Goal: Task Accomplishment & Management: Complete application form

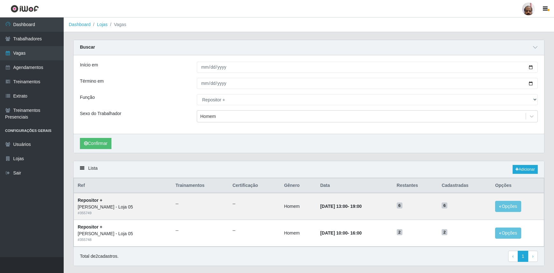
select select "82"
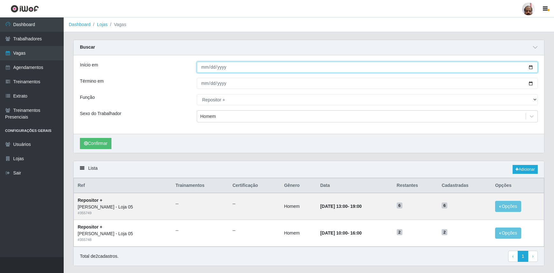
click at [531, 67] on input "2025-10-13" at bounding box center [367, 67] width 341 height 11
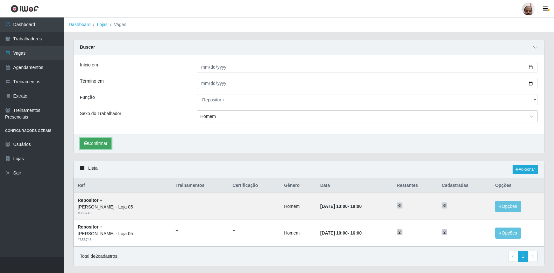
click at [90, 142] on button "Confirmar" at bounding box center [96, 143] width 32 height 11
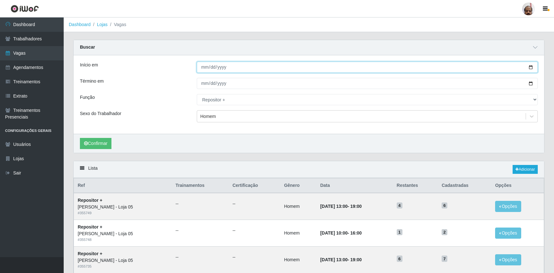
click at [531, 67] on input "2025-10-12" at bounding box center [367, 67] width 341 height 11
type input "[DATE]"
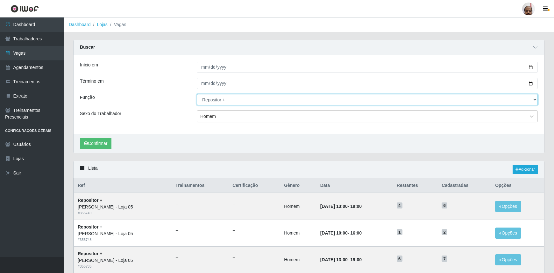
click at [220, 99] on select "[Selecione...] ASG ASG + ASG ++ Auxiliar de Depósito Auxiliar de Depósito + Aux…" at bounding box center [367, 99] width 341 height 11
select select "24"
click at [197, 94] on select "[Selecione...] ASG ASG + ASG ++ Auxiliar de Depósito Auxiliar de Depósito + Aux…" at bounding box center [367, 99] width 341 height 11
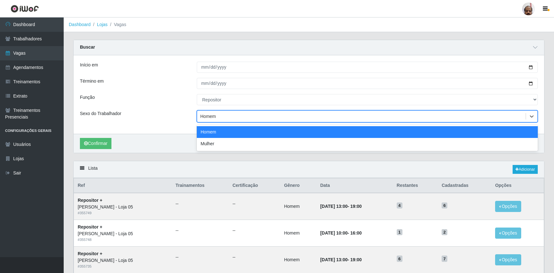
click at [264, 119] on div "Homem" at bounding box center [361, 116] width 328 height 11
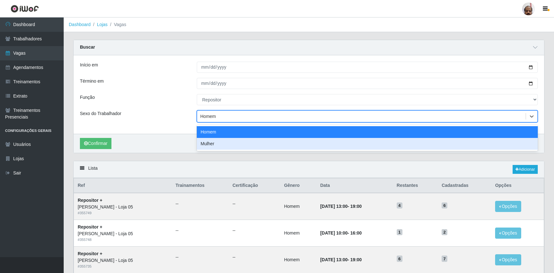
click at [218, 143] on div "Mulher" at bounding box center [367, 144] width 341 height 12
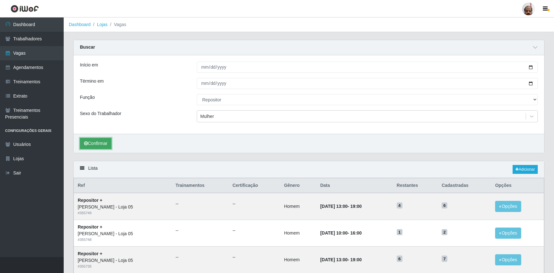
click at [103, 146] on button "Confirmar" at bounding box center [96, 143] width 32 height 11
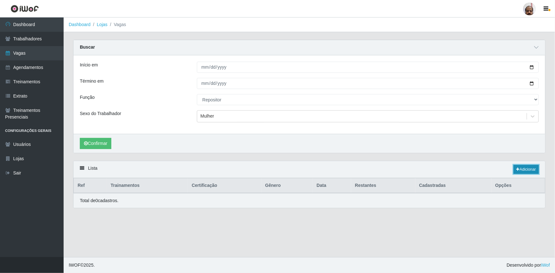
click at [523, 171] on link "Adicionar" at bounding box center [526, 169] width 25 height 9
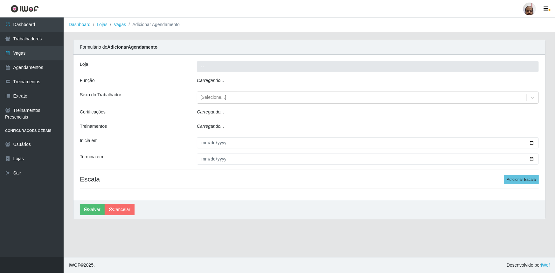
type input "[PERSON_NAME] - Loja 05"
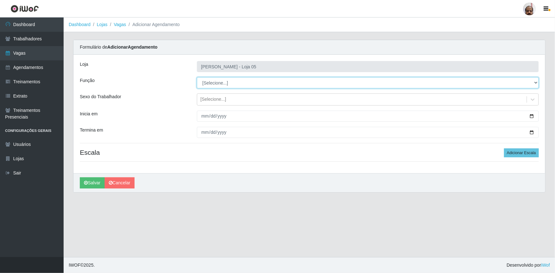
click at [221, 81] on select "[Selecione...] ASG ASG + ASG ++ Auxiliar de Depósito Auxiliar de Depósito + Aux…" at bounding box center [368, 82] width 342 height 11
select select "24"
click at [197, 77] on select "[Selecione...] ASG ASG + ASG ++ Auxiliar de Depósito Auxiliar de Depósito + Aux…" at bounding box center [368, 82] width 342 height 11
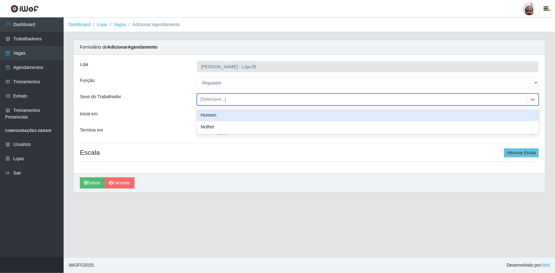
click at [223, 95] on div "[Selecione...]" at bounding box center [362, 100] width 330 height 11
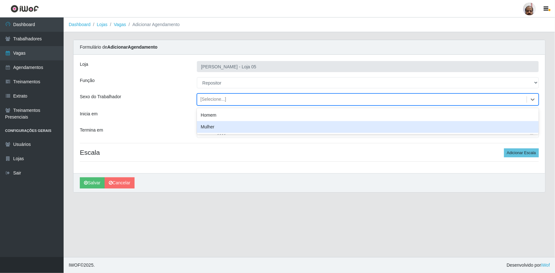
click at [219, 131] on div "Mulher" at bounding box center [368, 127] width 342 height 12
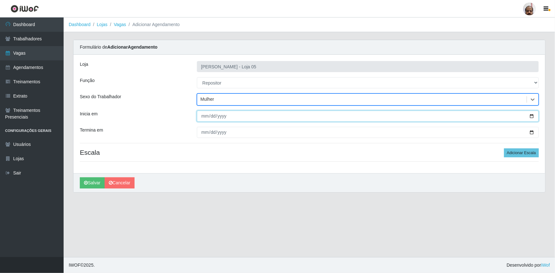
click at [531, 116] on input "Inicia em" at bounding box center [368, 116] width 342 height 11
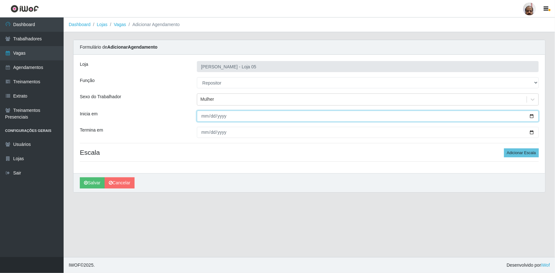
type input "[DATE]"
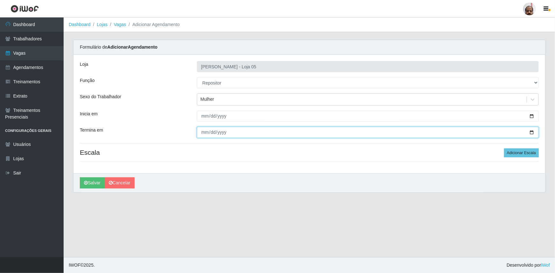
drag, startPoint x: 532, startPoint y: 131, endPoint x: 471, endPoint y: 154, distance: 64.8
click at [532, 131] on input "Termina em" at bounding box center [368, 132] width 342 height 11
type input "[DATE]"
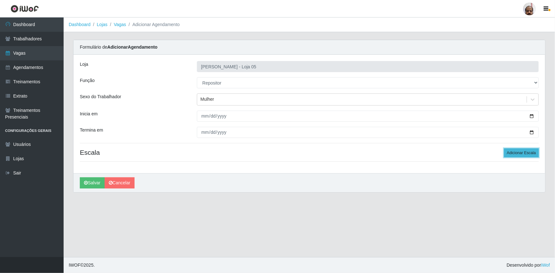
click at [524, 152] on button "Adicionar Escala" at bounding box center [521, 153] width 35 height 9
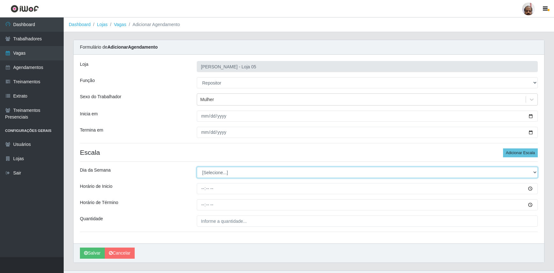
click at [210, 169] on select "[Selecione...] Segunda Terça Quarta Quinta Sexta Sábado Domingo" at bounding box center [367, 172] width 341 height 11
select select "1"
click at [197, 167] on select "[Selecione...] Segunda Terça Quarta Quinta Sexta Sábado Domingo" at bounding box center [367, 172] width 341 height 11
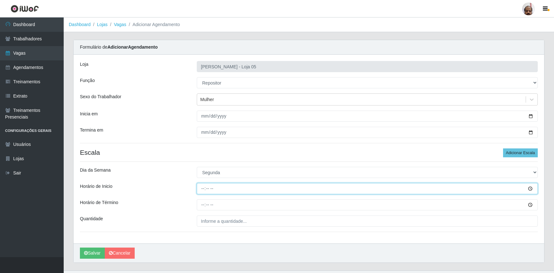
click at [197, 186] on input "Horário de Inicio" at bounding box center [367, 188] width 341 height 11
type input "16:00"
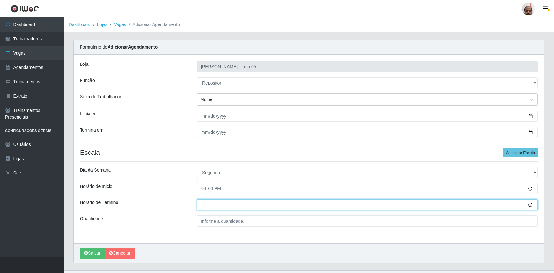
type input "22:00"
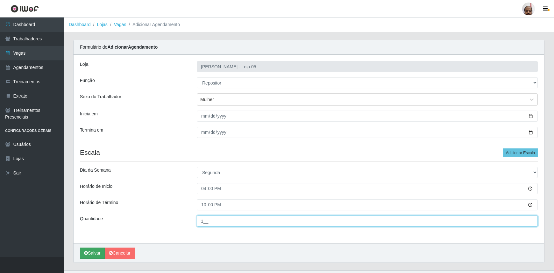
type input "1__"
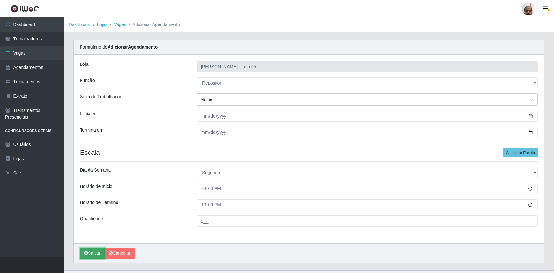
click at [95, 252] on button "Salvar" at bounding box center [92, 253] width 25 height 11
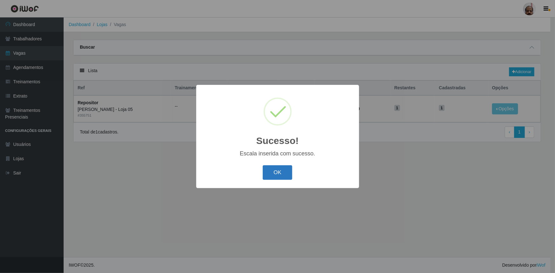
click at [281, 177] on button "OK" at bounding box center [278, 172] width 30 height 15
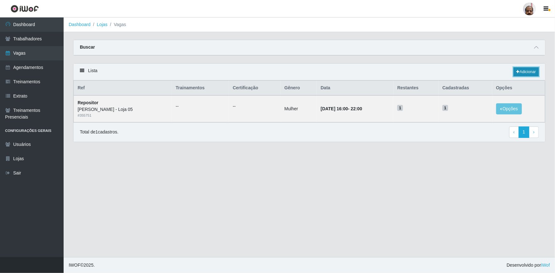
click at [525, 73] on link "Adicionar" at bounding box center [526, 71] width 25 height 9
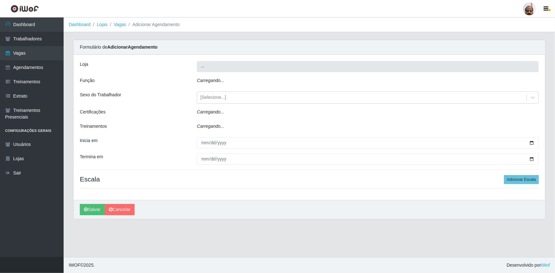
type input "[PERSON_NAME] - Loja 05"
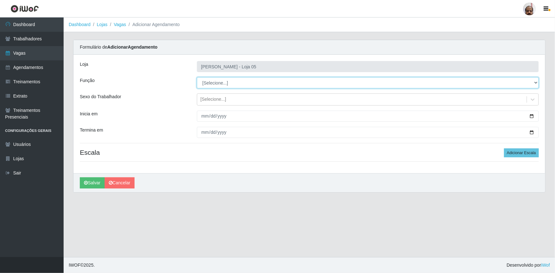
click at [226, 83] on select "[Selecione...] ASG ASG + ASG ++ Auxiliar de Depósito Auxiliar de Depósito + Aux…" at bounding box center [368, 82] width 342 height 11
select select "24"
click at [197, 77] on select "[Selecione...] ASG ASG + ASG ++ Auxiliar de Depósito Auxiliar de Depósito + Aux…" at bounding box center [368, 82] width 342 height 11
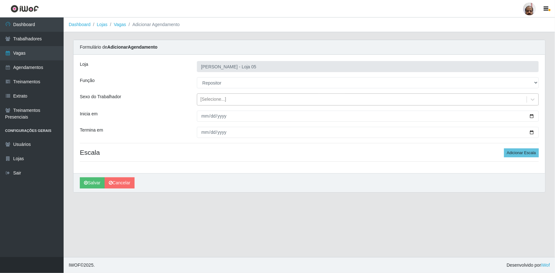
click at [209, 101] on div "[Selecione...]" at bounding box center [213, 99] width 26 height 7
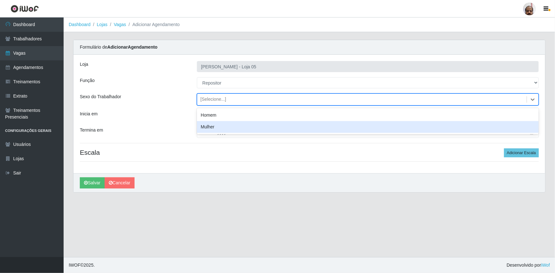
click at [212, 129] on div "Mulher" at bounding box center [368, 127] width 342 height 12
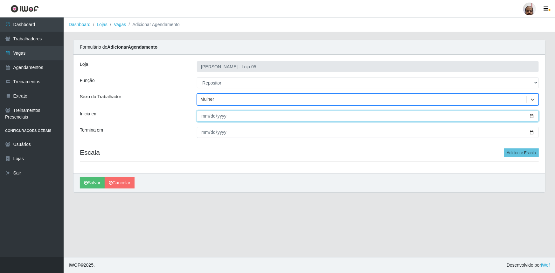
click at [534, 115] on input "Inicia em" at bounding box center [368, 116] width 342 height 11
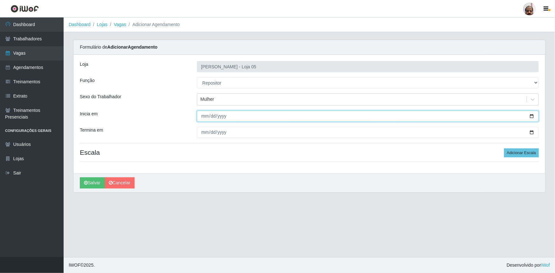
type input "2025-10-07"
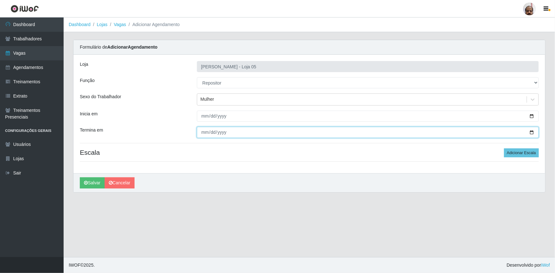
click at [531, 130] on input "Termina em" at bounding box center [368, 132] width 342 height 11
type input "2025-10-07"
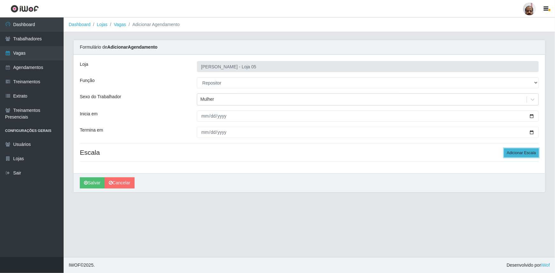
click at [520, 153] on button "Adicionar Escala" at bounding box center [521, 153] width 35 height 9
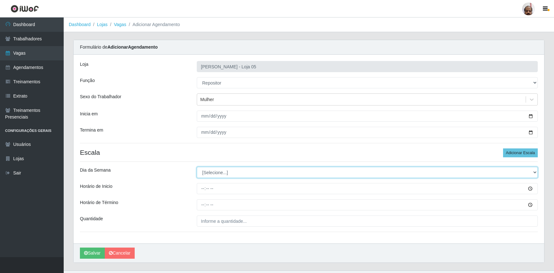
click at [209, 172] on select "[Selecione...] Segunda Terça Quarta Quinta Sexta Sábado Domingo" at bounding box center [367, 172] width 341 height 11
select select "2"
click at [197, 167] on select "[Selecione...] Segunda Terça Quarta Quinta Sexta Sábado Domingo" at bounding box center [367, 172] width 341 height 11
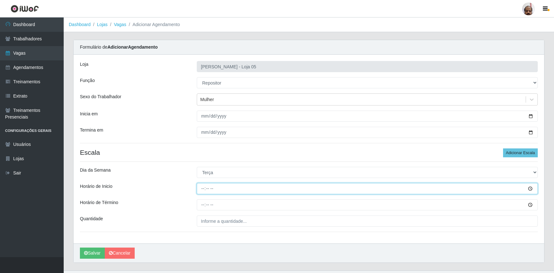
click at [202, 191] on input "Horário de Inicio" at bounding box center [367, 188] width 341 height 11
type input "16:00"
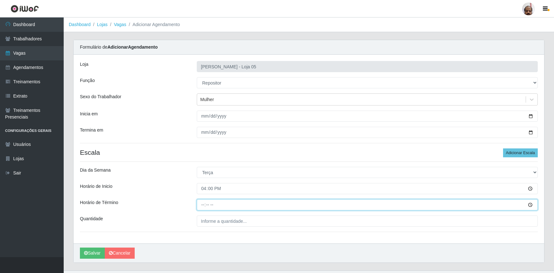
type input "22:00"
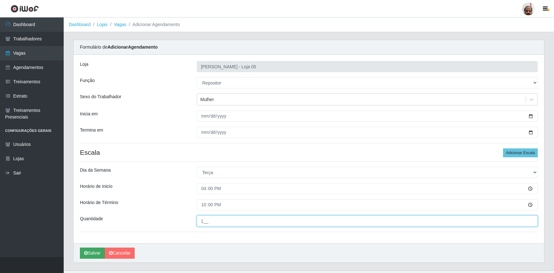
type input "1__"
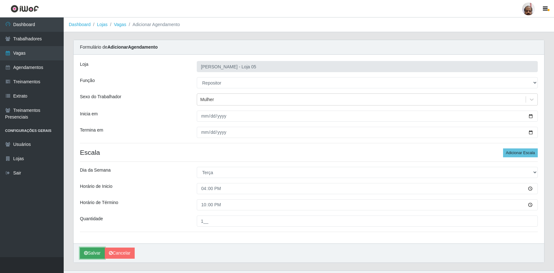
click at [93, 249] on button "Salvar" at bounding box center [92, 253] width 25 height 11
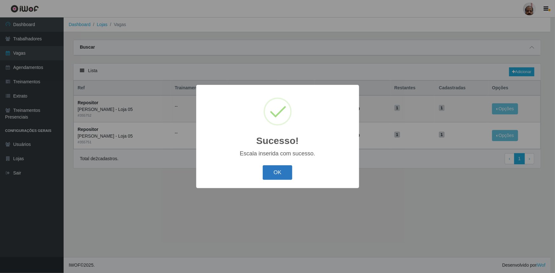
click at [279, 171] on button "OK" at bounding box center [278, 172] width 30 height 15
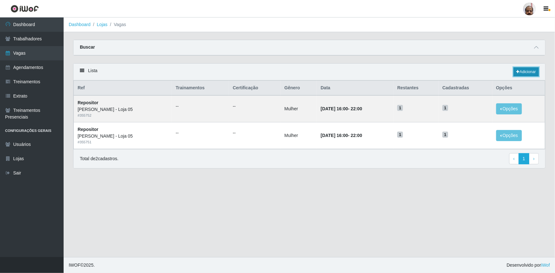
click at [522, 73] on link "Adicionar" at bounding box center [526, 71] width 25 height 9
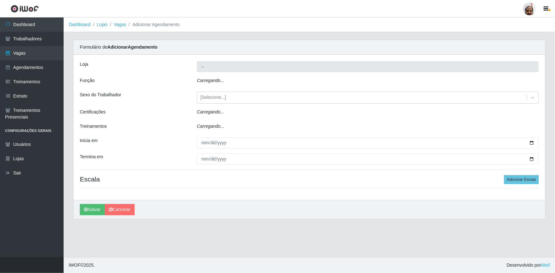
type input "[PERSON_NAME] - Loja 05"
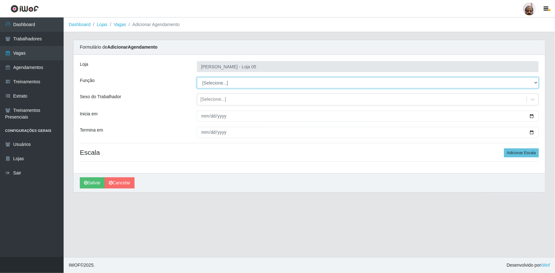
click at [228, 81] on select "[Selecione...] ASG ASG + ASG ++ Auxiliar de Depósito Auxiliar de Depósito + Aux…" at bounding box center [368, 82] width 342 height 11
select select "24"
click at [197, 77] on select "[Selecione...] ASG ASG + ASG ++ Auxiliar de Depósito Auxiliar de Depósito + Aux…" at bounding box center [368, 82] width 342 height 11
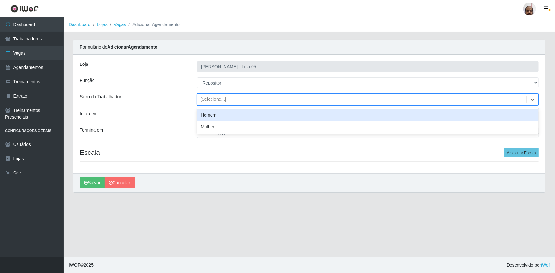
click at [205, 99] on div "[Selecione...]" at bounding box center [213, 99] width 26 height 7
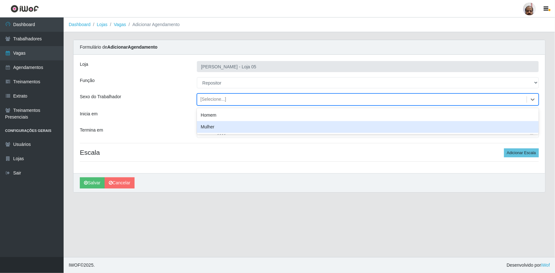
click at [216, 128] on div "Mulher" at bounding box center [368, 127] width 342 height 12
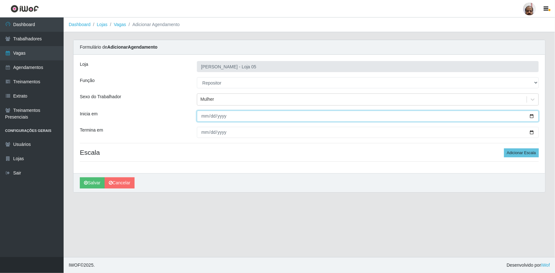
click at [532, 115] on input "Inicia em" at bounding box center [368, 116] width 342 height 11
type input "2025-10-08"
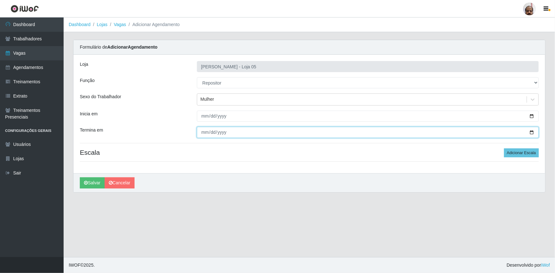
click at [533, 132] on input "Termina em" at bounding box center [368, 132] width 342 height 11
type input "2025-10-08"
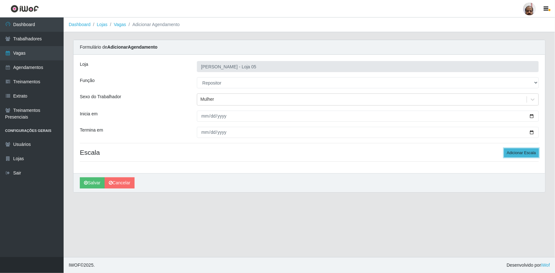
click at [528, 156] on button "Adicionar Escala" at bounding box center [521, 153] width 35 height 9
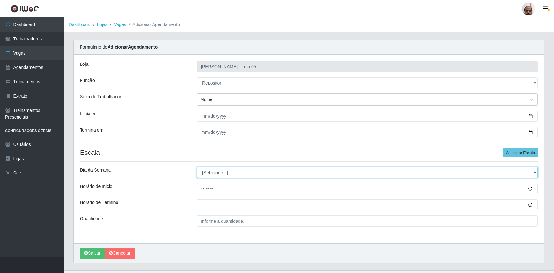
click at [222, 174] on select "[Selecione...] Segunda Terça Quarta Quinta Sexta Sábado Domingo" at bounding box center [367, 172] width 341 height 11
select select "3"
click at [197, 167] on select "[Selecione...] Segunda Terça Quarta Quinta Sexta Sábado Domingo" at bounding box center [367, 172] width 341 height 11
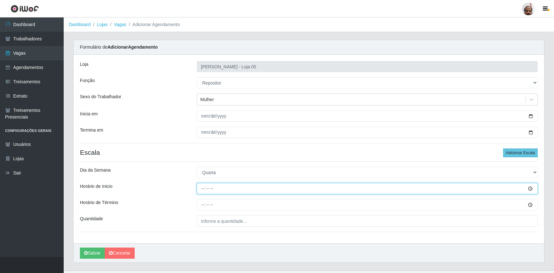
click at [201, 191] on input "Horário de Inicio" at bounding box center [367, 188] width 341 height 11
type input "16:00"
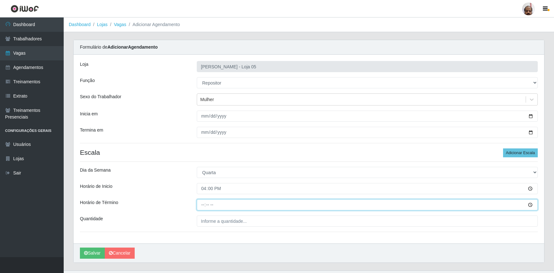
type input "22:00"
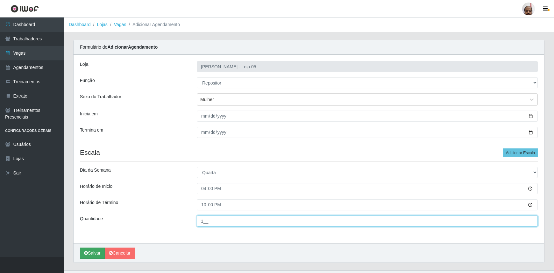
type input "1__"
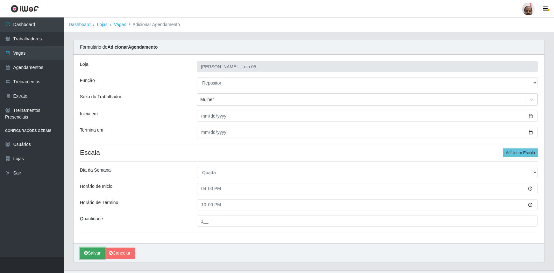
click at [93, 254] on button "Salvar" at bounding box center [92, 253] width 25 height 11
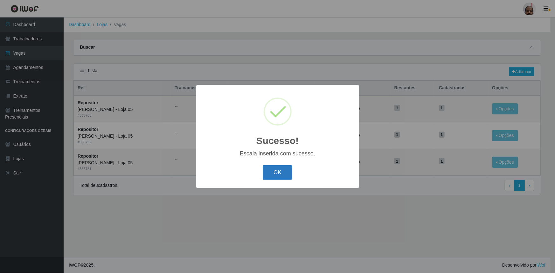
click at [277, 172] on button "OK" at bounding box center [278, 172] width 30 height 15
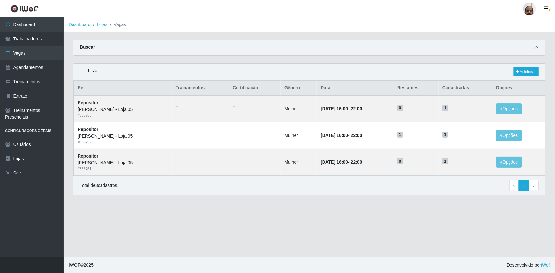
click at [534, 47] on icon at bounding box center [536, 47] width 4 height 4
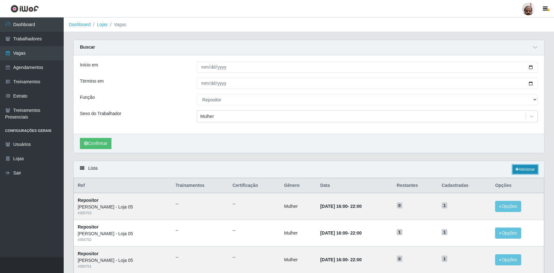
click at [521, 169] on link "Adicionar" at bounding box center [524, 169] width 25 height 9
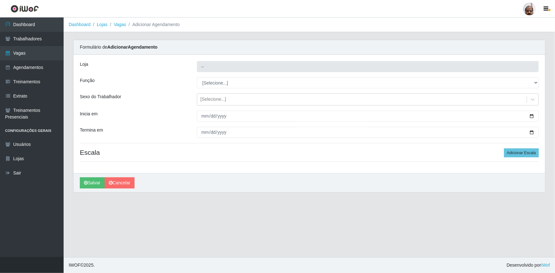
type input "[PERSON_NAME] - Loja 05"
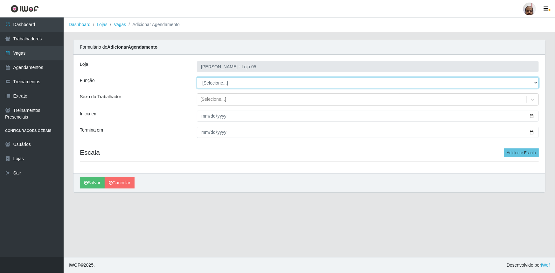
click at [215, 81] on select "[Selecione...] ASG ASG + ASG ++ Auxiliar de Depósito Auxiliar de Depósito + Aux…" at bounding box center [368, 82] width 342 height 11
select select "24"
click at [197, 77] on select "[Selecione...] ASG ASG + ASG ++ Auxiliar de Depósito Auxiliar de Depósito + Aux…" at bounding box center [368, 82] width 342 height 11
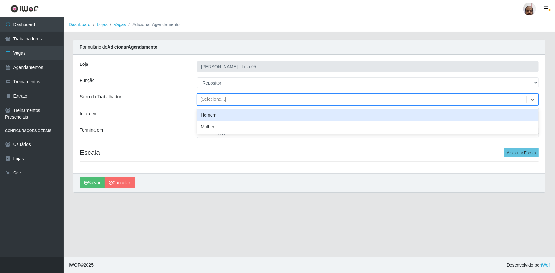
click at [207, 104] on div "[Selecione...]" at bounding box center [362, 100] width 330 height 11
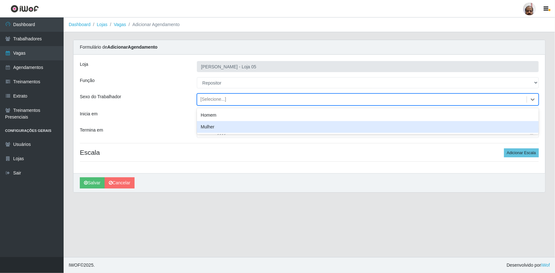
click at [213, 127] on div "Mulher" at bounding box center [368, 127] width 342 height 12
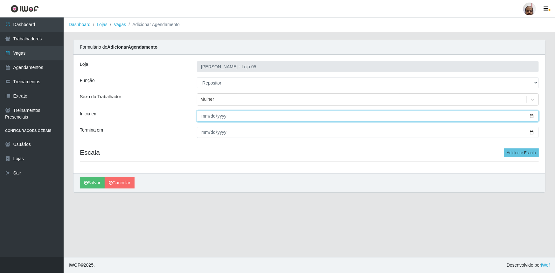
click at [533, 116] on input "Inicia em" at bounding box center [368, 116] width 342 height 11
type input "2025-10-09"
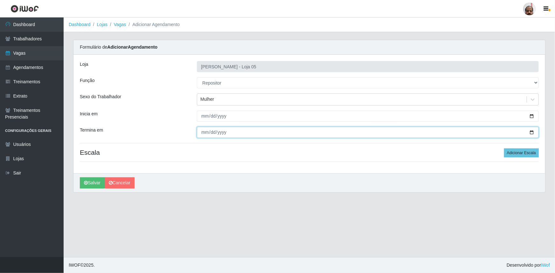
click at [531, 132] on input "Termina em" at bounding box center [368, 132] width 342 height 11
type input "2025-10-09"
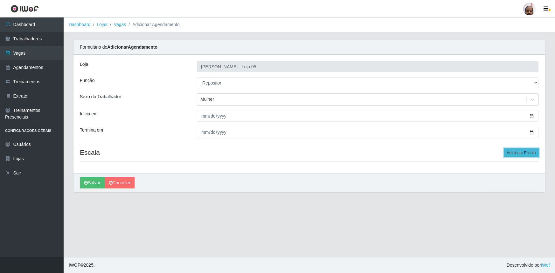
click at [535, 153] on button "Adicionar Escala" at bounding box center [521, 153] width 35 height 9
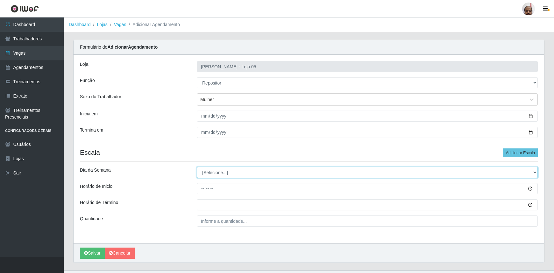
click at [214, 171] on select "[Selecione...] Segunda Terça Quarta Quinta Sexta Sábado Domingo" at bounding box center [367, 172] width 341 height 11
select select "4"
click at [197, 167] on select "[Selecione...] Segunda Terça Quarta Quinta Sexta Sábado Domingo" at bounding box center [367, 172] width 341 height 11
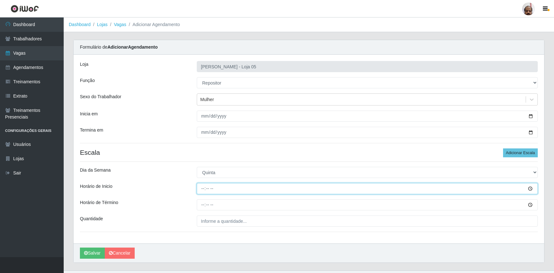
click at [200, 189] on input "Horário de Inicio" at bounding box center [367, 188] width 341 height 11
type input "16:00"
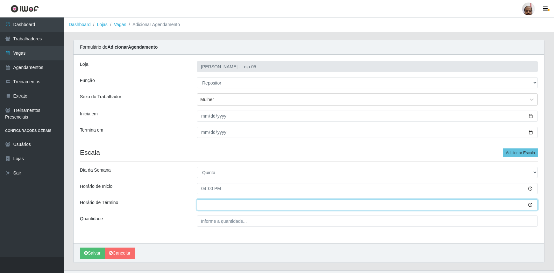
type input "22:00"
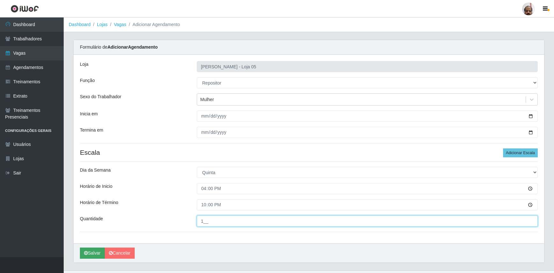
type input "1__"
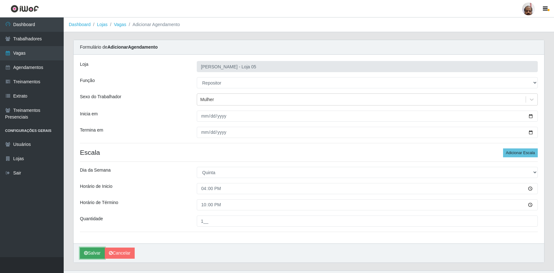
click at [99, 255] on button "Salvar" at bounding box center [92, 253] width 25 height 11
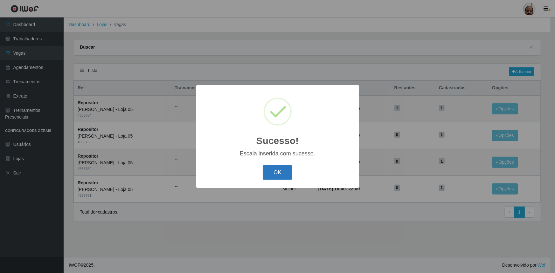
click at [283, 173] on button "OK" at bounding box center [278, 172] width 30 height 15
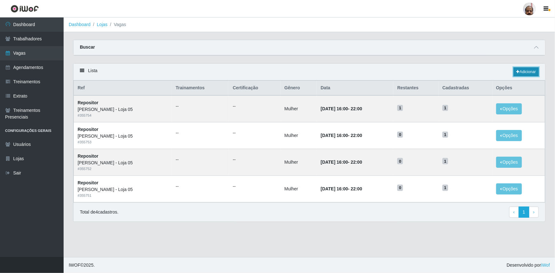
click at [524, 68] on link "Adicionar" at bounding box center [526, 71] width 25 height 9
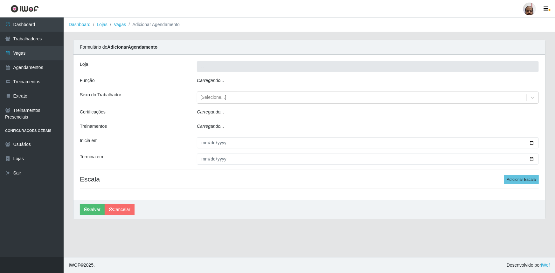
type input "[PERSON_NAME] - Loja 05"
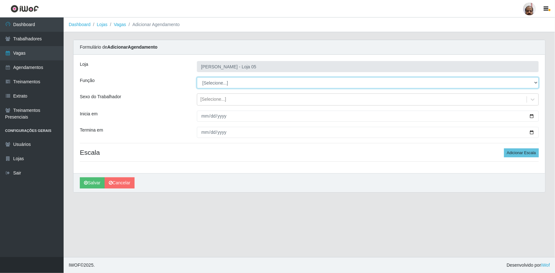
click at [221, 84] on select "[Selecione...] ASG ASG + ASG ++ Auxiliar de Depósito Auxiliar de Depósito + Aux…" at bounding box center [368, 82] width 342 height 11
select select "24"
click at [197, 77] on select "[Selecione...] ASG ASG + ASG ++ Auxiliar de Depósito Auxiliar de Depósito + Aux…" at bounding box center [368, 82] width 342 height 11
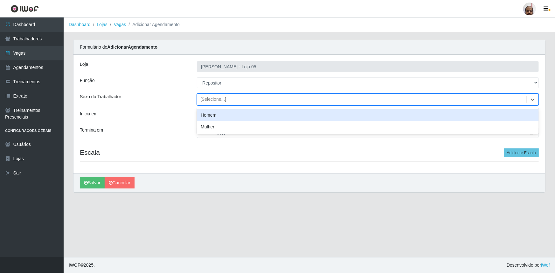
click at [222, 95] on div "[Selecione...]" at bounding box center [362, 100] width 330 height 11
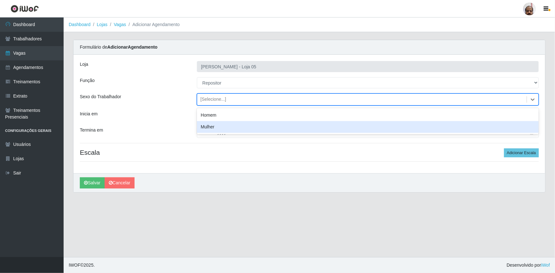
click at [220, 125] on div "Mulher" at bounding box center [368, 127] width 342 height 12
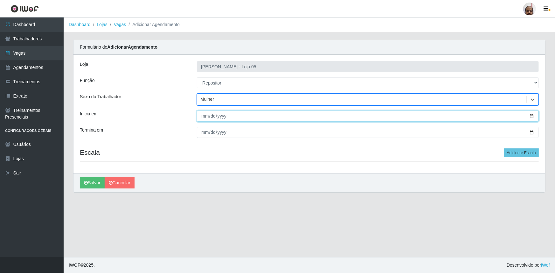
click at [532, 116] on input "Inicia em" at bounding box center [368, 116] width 342 height 11
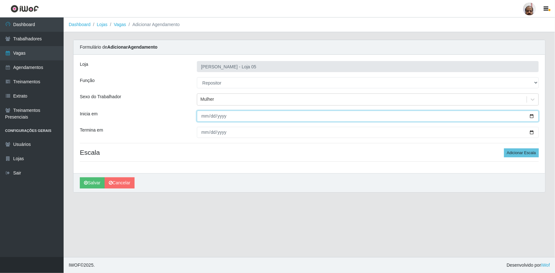
type input "2025-10-10"
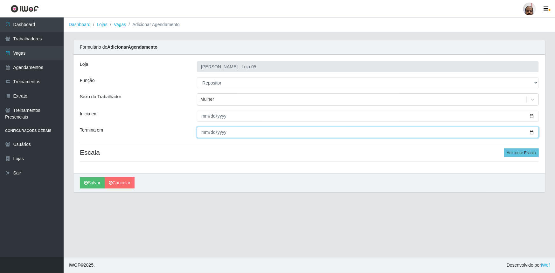
click at [531, 131] on input "Termina em" at bounding box center [368, 132] width 342 height 11
type input "2025-10-10"
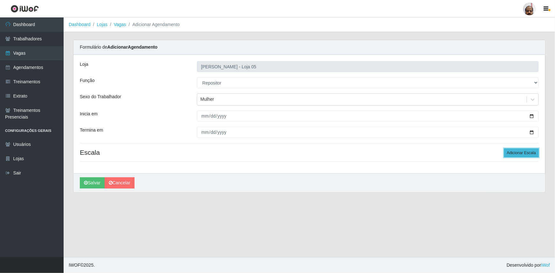
click at [510, 152] on button "Adicionar Escala" at bounding box center [521, 153] width 35 height 9
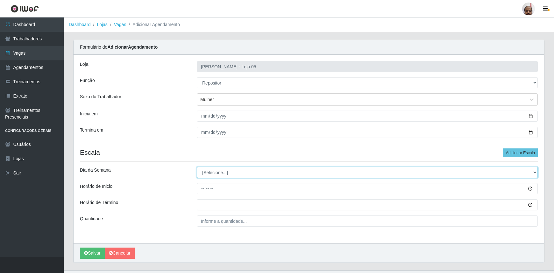
click at [213, 172] on select "[Selecione...] Segunda Terça Quarta Quinta Sexta Sábado Domingo" at bounding box center [367, 172] width 341 height 11
select select "5"
click at [197, 167] on select "[Selecione...] Segunda Terça Quarta Quinta Sexta Sábado Domingo" at bounding box center [367, 172] width 341 height 11
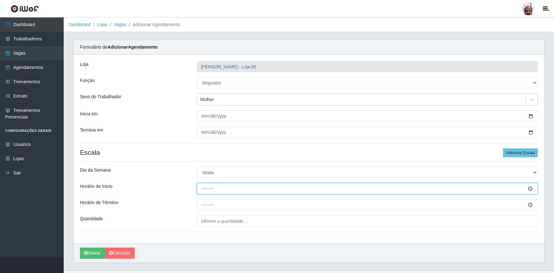
click at [198, 190] on input "Horário de Inicio" at bounding box center [367, 188] width 341 height 11
type input "16:00"
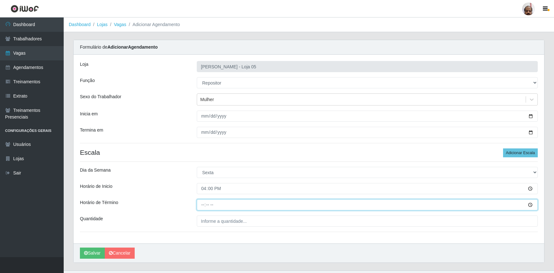
type input "22:00"
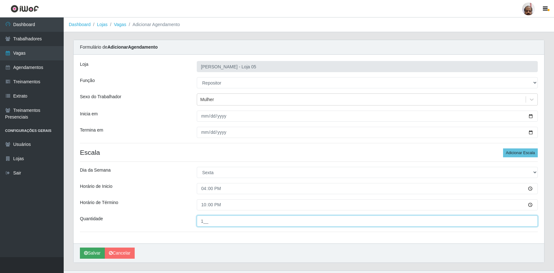
type input "1__"
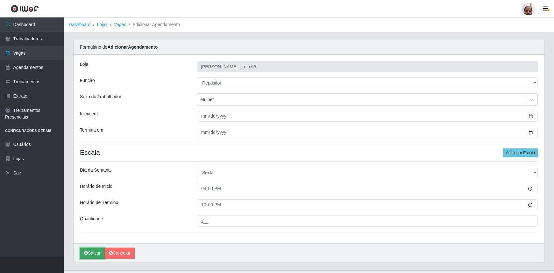
click at [86, 253] on icon "submit" at bounding box center [86, 253] width 4 height 4
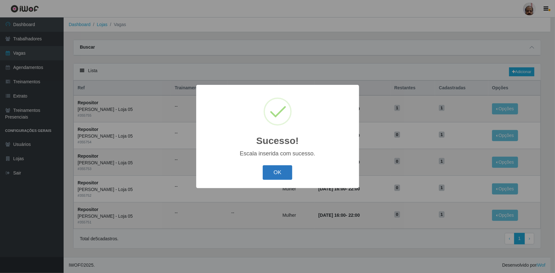
click at [283, 171] on button "OK" at bounding box center [278, 172] width 30 height 15
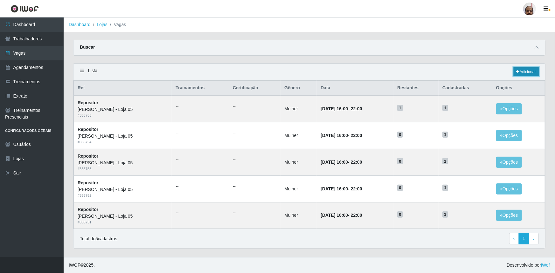
click at [530, 70] on link "Adicionar" at bounding box center [526, 71] width 25 height 9
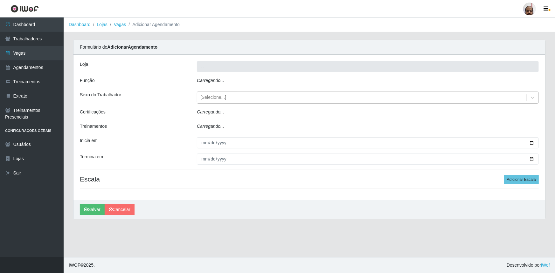
type input "[PERSON_NAME] - Loja 05"
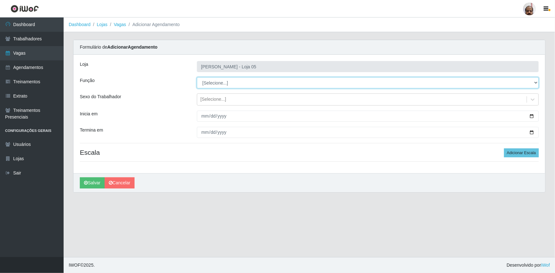
click at [212, 86] on select "[Selecione...] ASG ASG + ASG ++ Auxiliar de Depósito Auxiliar de Depósito + Aux…" at bounding box center [368, 82] width 342 height 11
select select "24"
click at [197, 77] on select "[Selecione...] ASG ASG + ASG ++ Auxiliar de Depósito Auxiliar de Depósito + Aux…" at bounding box center [368, 82] width 342 height 11
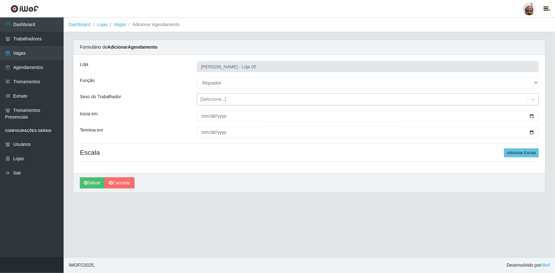
click at [209, 96] on div "[Selecione...]" at bounding box center [213, 99] width 26 height 7
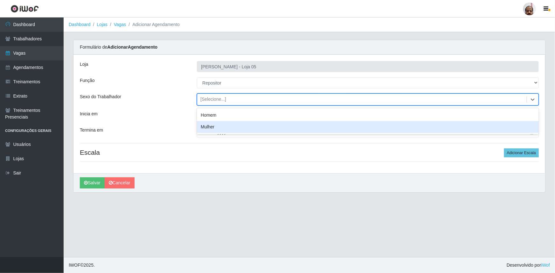
click at [210, 126] on div "Mulher" at bounding box center [368, 127] width 342 height 12
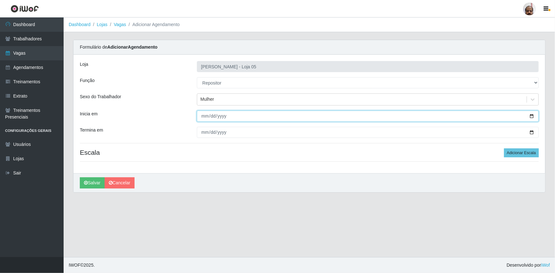
drag, startPoint x: 532, startPoint y: 117, endPoint x: 493, endPoint y: 135, distance: 42.9
click at [531, 118] on input "Inicia em" at bounding box center [368, 116] width 342 height 11
type input "[DATE]"
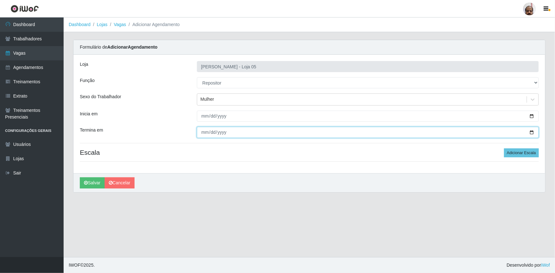
click at [531, 130] on input "Termina em" at bounding box center [368, 132] width 342 height 11
type input "[DATE]"
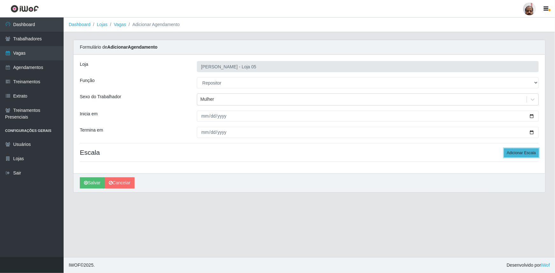
click at [507, 153] on button "Adicionar Escala" at bounding box center [521, 153] width 35 height 9
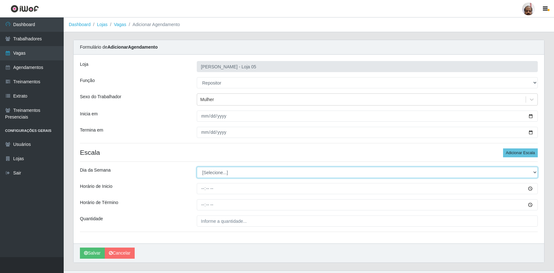
click at [205, 171] on select "[Selecione...] Segunda Terça Quarta Quinta Sexta Sábado Domingo" at bounding box center [367, 172] width 341 height 11
select select "6"
click at [197, 167] on select "[Selecione...] Segunda Terça Quarta Quinta Sexta Sábado Domingo" at bounding box center [367, 172] width 341 height 11
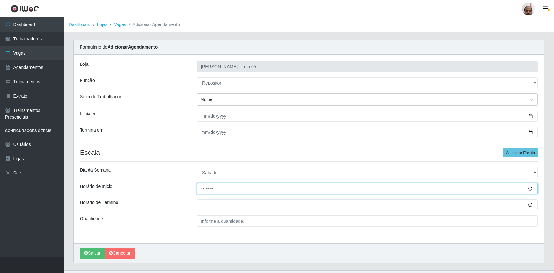
click at [198, 190] on input "Horário de Inicio" at bounding box center [367, 188] width 341 height 11
type input "16:00"
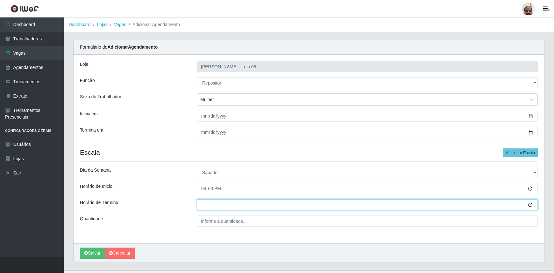
type input "22:00"
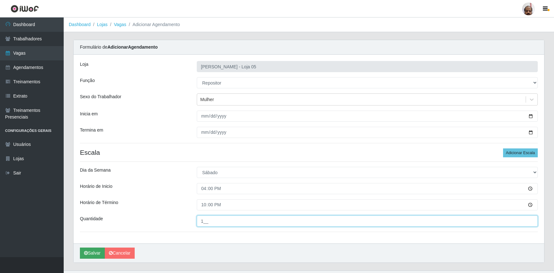
type input "1__"
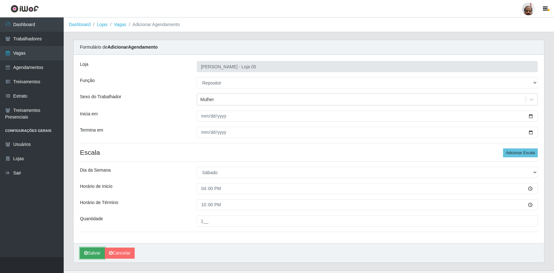
click at [86, 252] on icon "submit" at bounding box center [86, 253] width 4 height 4
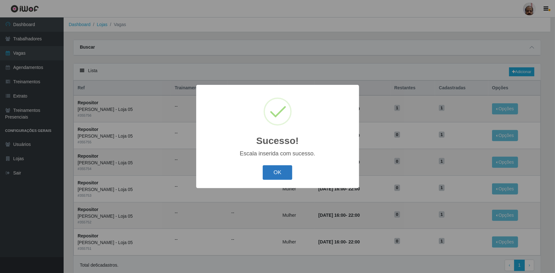
click at [275, 172] on button "OK" at bounding box center [278, 172] width 30 height 15
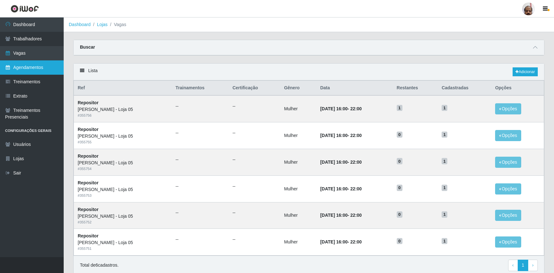
click at [32, 68] on link "Agendamentos" at bounding box center [32, 67] width 64 height 14
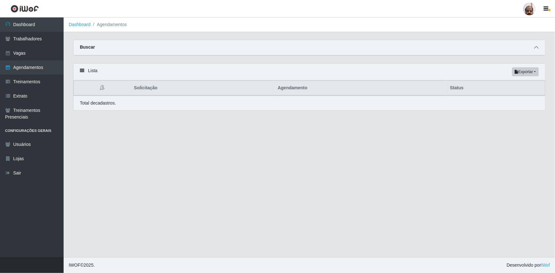
click at [536, 47] on icon at bounding box center [536, 47] width 4 height 4
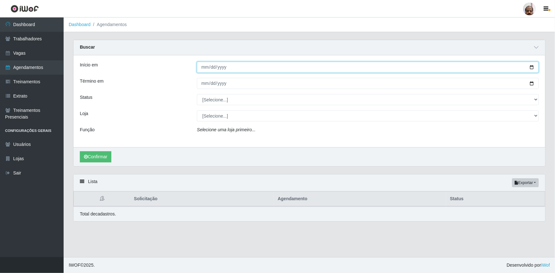
click at [532, 66] on input "Início em" at bounding box center [368, 67] width 342 height 11
type input "[DATE]"
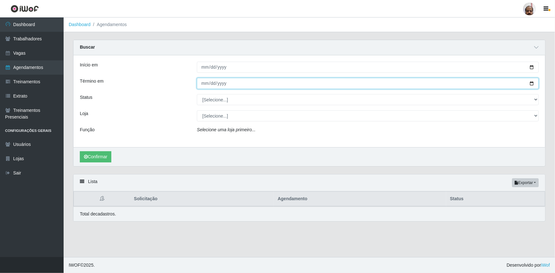
click at [532, 84] on input "Término em" at bounding box center [368, 83] width 342 height 11
type input "[DATE]"
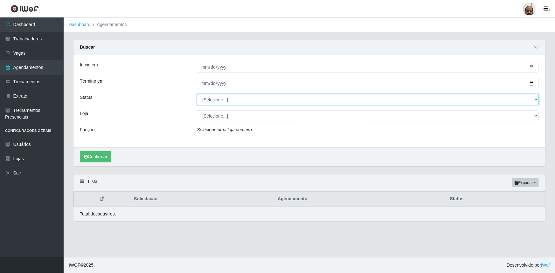
click at [214, 102] on select "[Selecione...] AGENDADO AGUARDANDO LIBERAR EM ANDAMENTO EM REVISÃO FINALIZADO C…" at bounding box center [368, 99] width 342 height 11
select select "AGENDADO"
click at [197, 94] on select "[Selecione...] AGENDADO AGUARDANDO LIBERAR EM ANDAMENTO EM REVISÃO FINALIZADO C…" at bounding box center [368, 99] width 342 height 11
click at [213, 115] on select "[Selecione...] Mar Vermelho - Loja 05" at bounding box center [368, 115] width 342 height 11
select select "252"
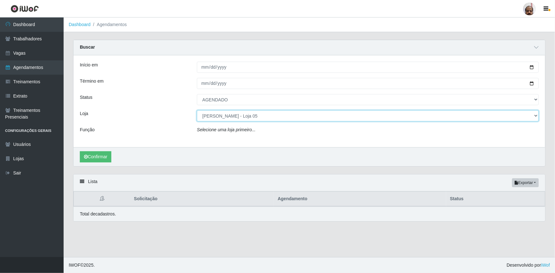
click at [197, 110] on select "[Selecione...] Mar Vermelho - Loja 05" at bounding box center [368, 115] width 342 height 11
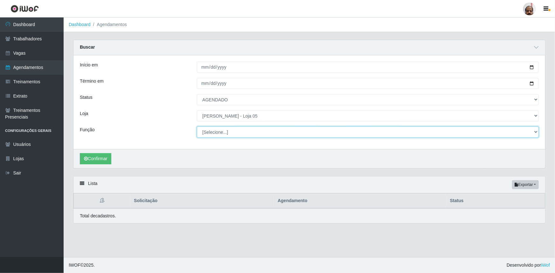
click at [224, 134] on select "[Selecione...] ASG ASG + ASG ++ Auxiliar de Depósito Auxiliar de Depósito + Aux…" at bounding box center [368, 132] width 342 height 11
select select "24"
click at [197, 127] on select "[Selecione...] ASG ASG + ASG ++ Auxiliar de Depósito Auxiliar de Depósito + Aux…" at bounding box center [368, 132] width 342 height 11
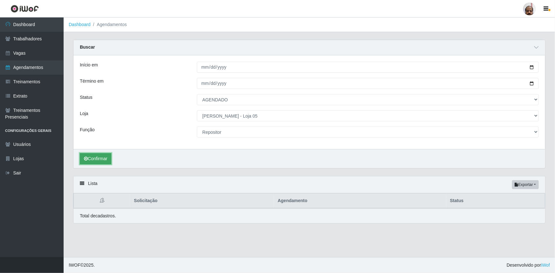
click at [100, 158] on button "Confirmar" at bounding box center [96, 158] width 32 height 11
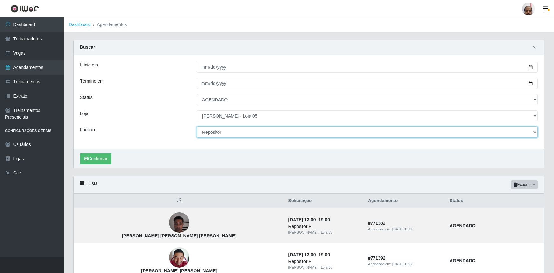
click at [223, 132] on select "[Selecione...] ASG ASG + ASG ++ Auxiliar de Depósito Auxiliar de Depósito + Aux…" at bounding box center [367, 132] width 341 height 11
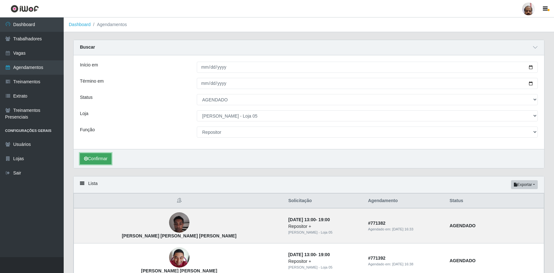
click at [99, 157] on button "Confirmar" at bounding box center [96, 158] width 32 height 11
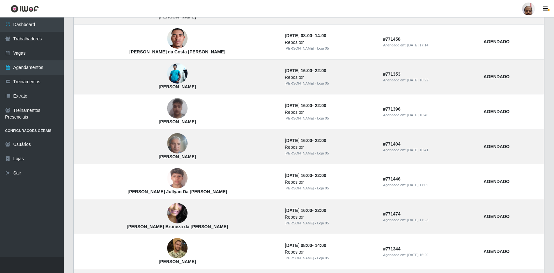
scroll to position [318, 0]
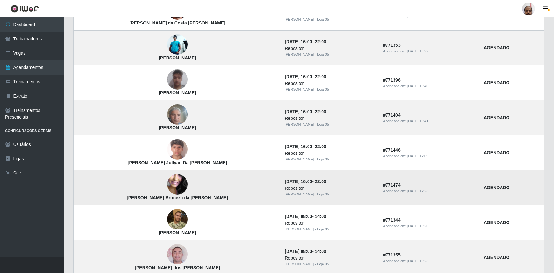
click at [167, 183] on img at bounding box center [177, 185] width 20 height 46
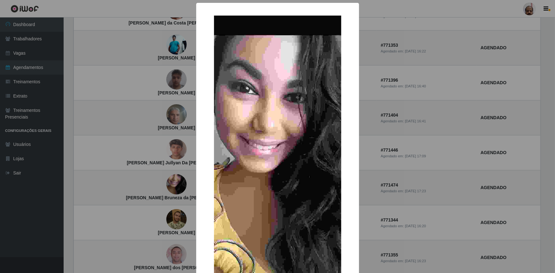
click at [153, 183] on div "× Micaela Bruneza da Silva Alves OK Cancel" at bounding box center [277, 136] width 555 height 273
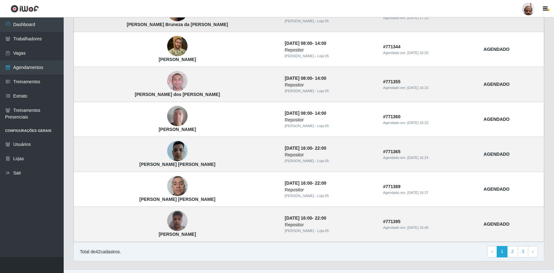
scroll to position [503, 0]
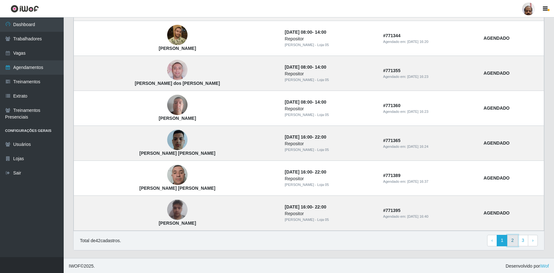
click at [516, 240] on link "2" at bounding box center [512, 240] width 11 height 11
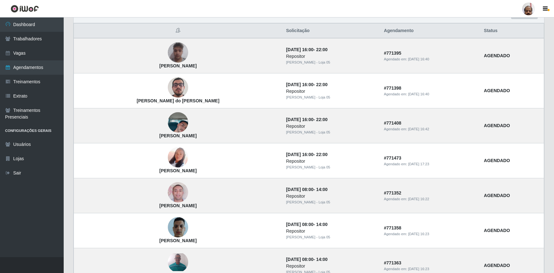
scroll to position [58, 0]
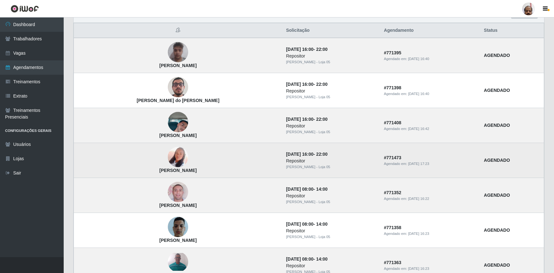
click at [168, 159] on img at bounding box center [178, 157] width 20 height 36
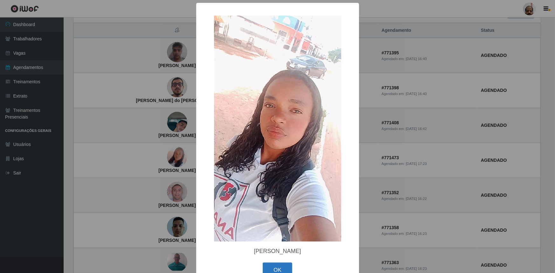
click at [270, 264] on button "OK" at bounding box center [278, 270] width 30 height 15
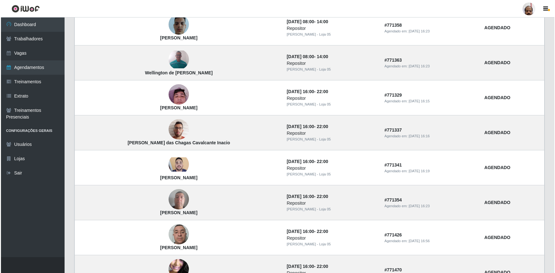
scroll to position [318, 0]
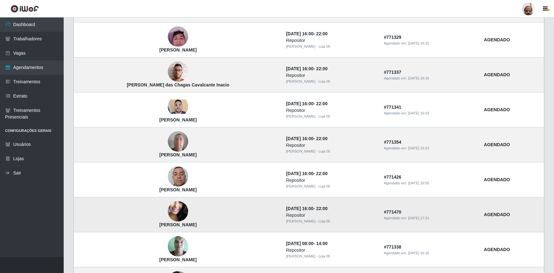
click at [168, 215] on img at bounding box center [178, 212] width 20 height 46
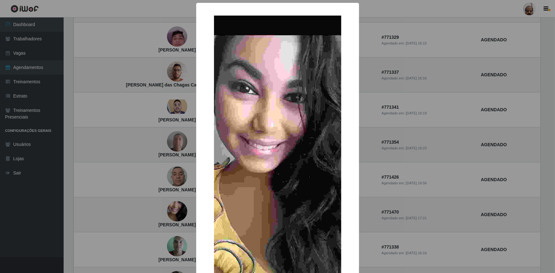
click at [317, 181] on img at bounding box center [277, 158] width 127 height 284
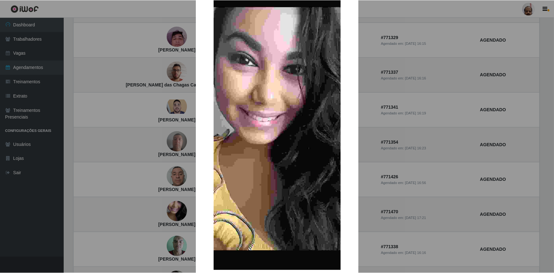
scroll to position [73, 0]
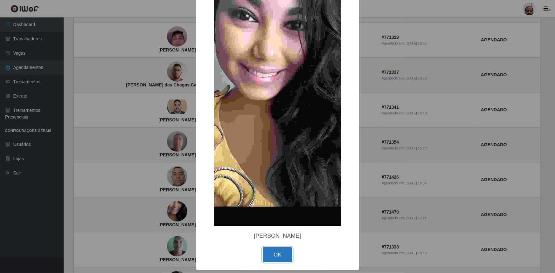
click at [280, 255] on button "OK" at bounding box center [278, 255] width 30 height 15
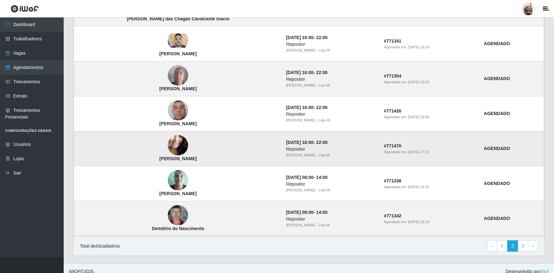
scroll to position [390, 0]
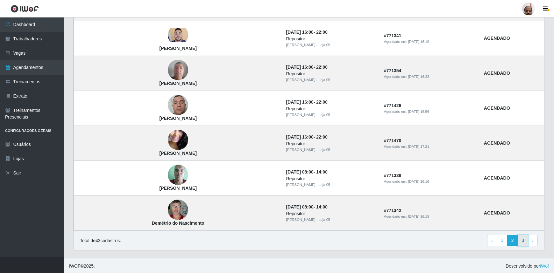
click at [523, 240] on link "3" at bounding box center [522, 240] width 11 height 11
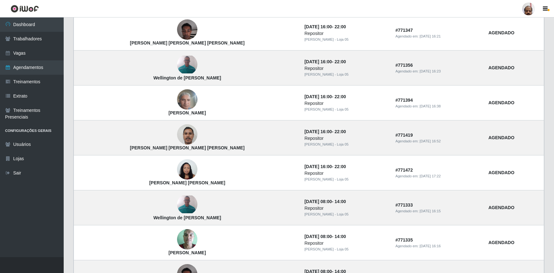
scroll to position [116, 0]
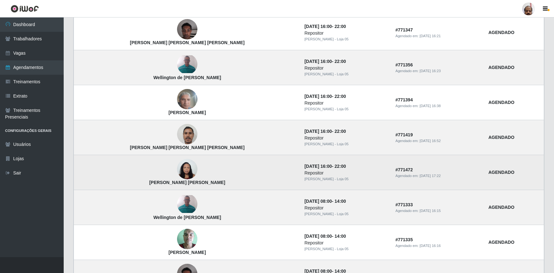
click at [177, 165] on img at bounding box center [187, 169] width 20 height 27
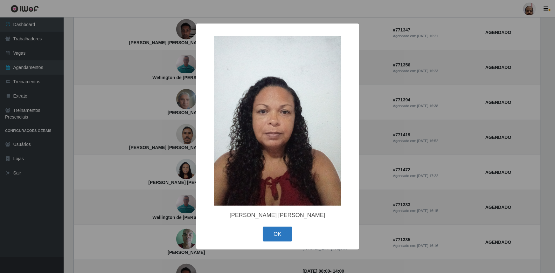
click at [277, 234] on button "OK" at bounding box center [278, 234] width 30 height 15
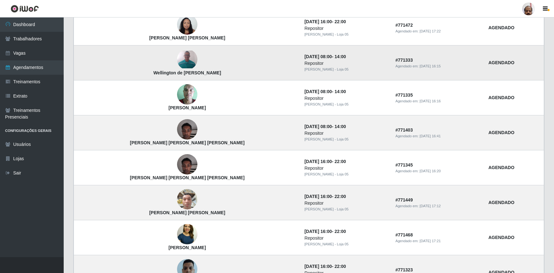
scroll to position [289, 0]
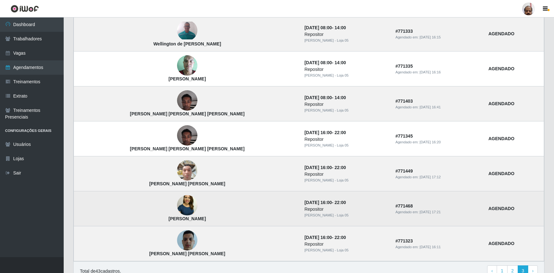
click at [177, 202] on img at bounding box center [187, 206] width 20 height 36
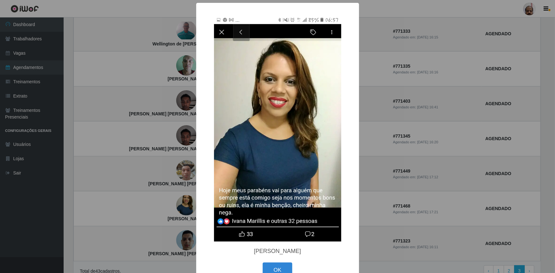
click at [414, 111] on div "× [PERSON_NAME] OK Cancel" at bounding box center [277, 136] width 555 height 273
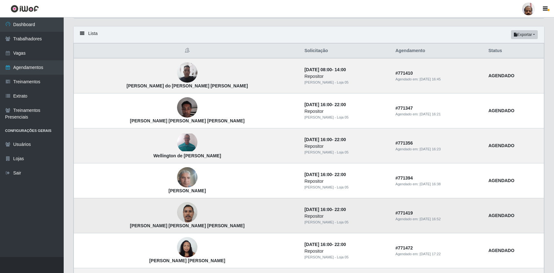
scroll to position [0, 0]
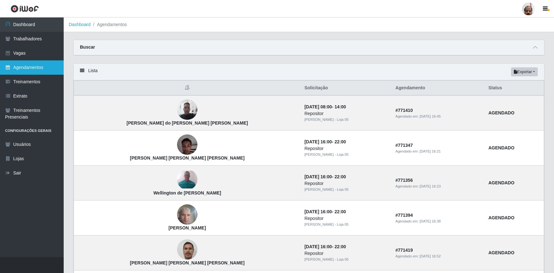
click at [39, 66] on link "Agendamentos" at bounding box center [32, 67] width 64 height 14
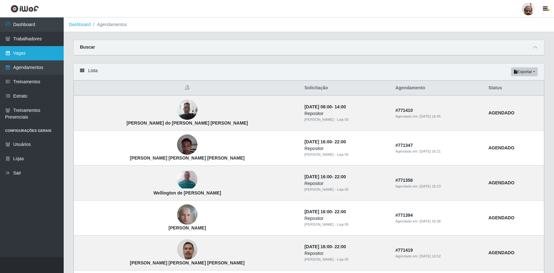
click at [23, 53] on link "Vagas" at bounding box center [32, 53] width 64 height 14
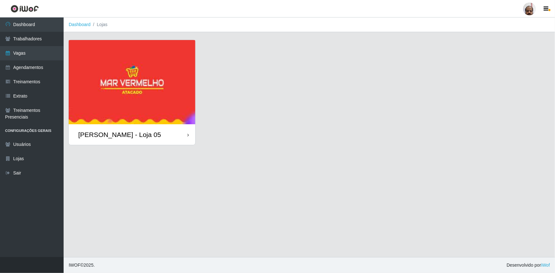
click at [122, 135] on div "[PERSON_NAME] - Loja 05" at bounding box center [119, 135] width 83 height 8
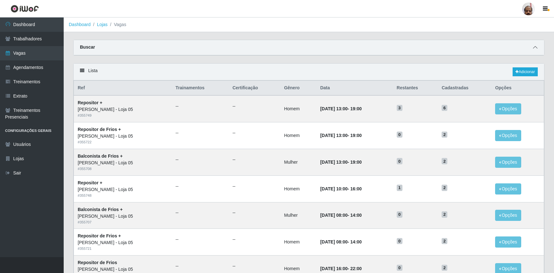
click at [536, 48] on icon at bounding box center [535, 47] width 4 height 4
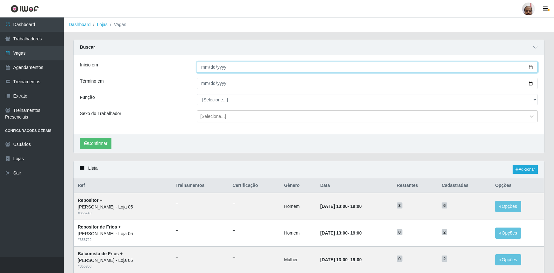
click at [532, 68] on input "Início em" at bounding box center [367, 67] width 341 height 11
